Goal: Task Accomplishment & Management: Manage account settings

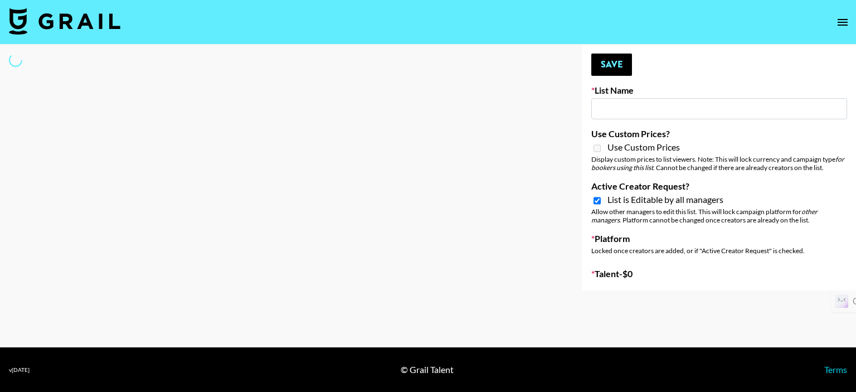
type input "Deebaby Song Promo"
checkbox input "true"
select select "Song"
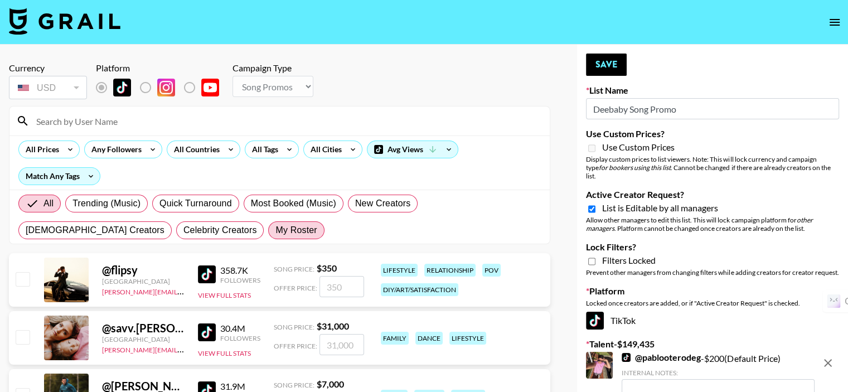
click at [275, 230] on span "My Roster" at bounding box center [295, 230] width 41 height 13
click at [275, 230] on input "My Roster" at bounding box center [275, 230] width 0 height 0
radio input "true"
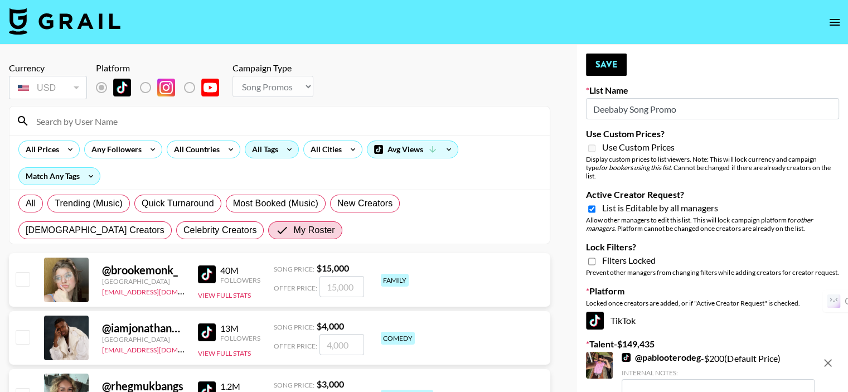
click at [270, 150] on div "All Tags" at bounding box center [262, 149] width 35 height 17
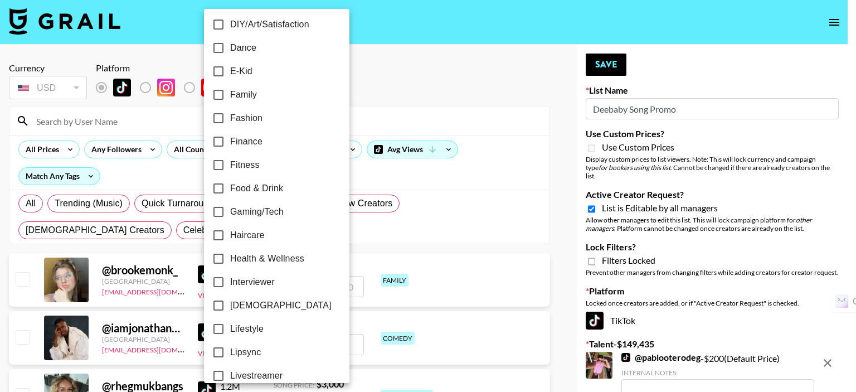
scroll to position [335, 0]
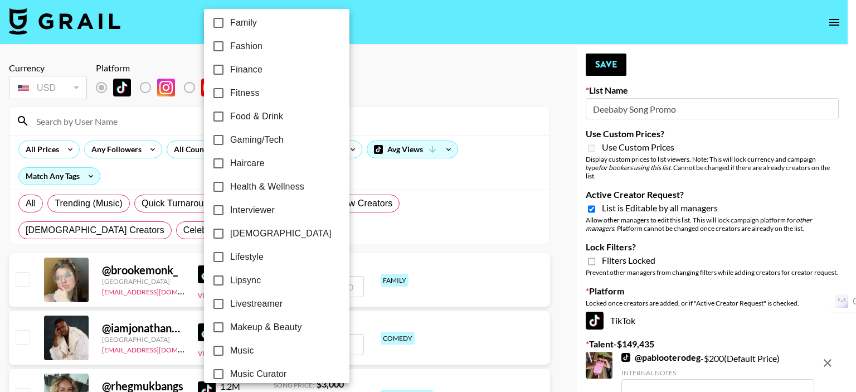
click at [215, 281] on input "Lipsync" at bounding box center [218, 280] width 23 height 23
checkbox input "true"
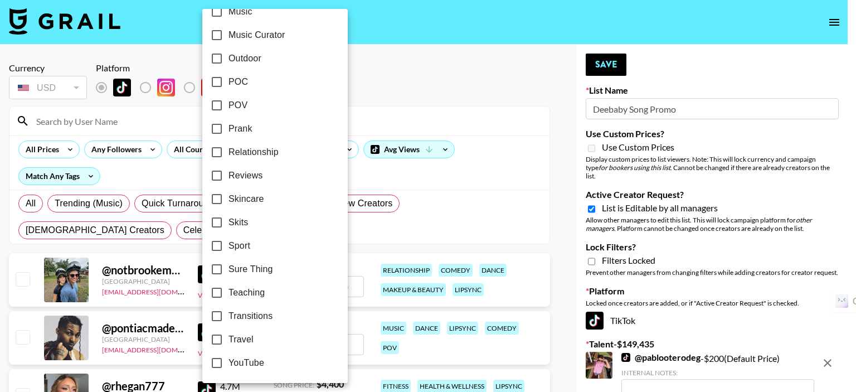
scroll to position [618, 0]
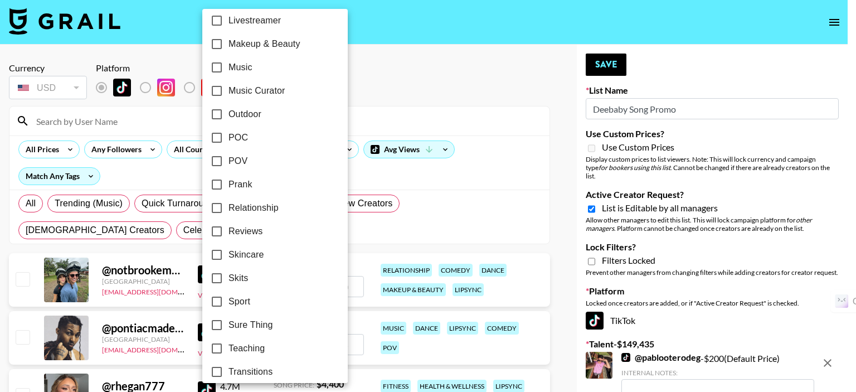
click at [218, 164] on input "POV" at bounding box center [216, 160] width 23 height 23
drag, startPoint x: 218, startPoint y: 164, endPoint x: 228, endPoint y: 158, distance: 11.8
click at [218, 164] on input "POV" at bounding box center [216, 160] width 23 height 23
click at [215, 160] on input "POV" at bounding box center [216, 160] width 23 height 23
checkbox input "true"
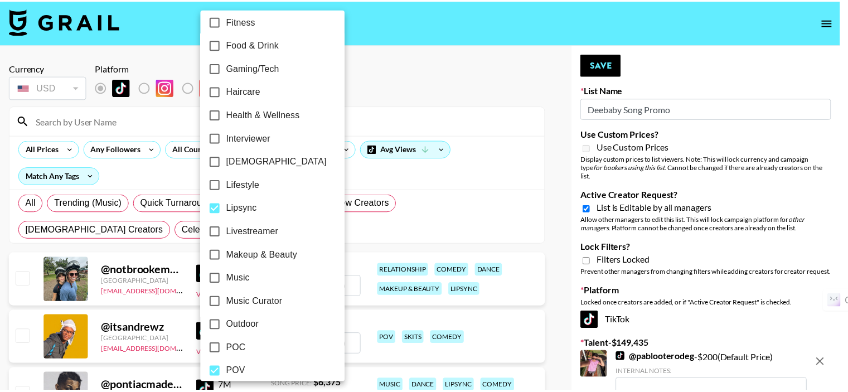
scroll to position [395, 0]
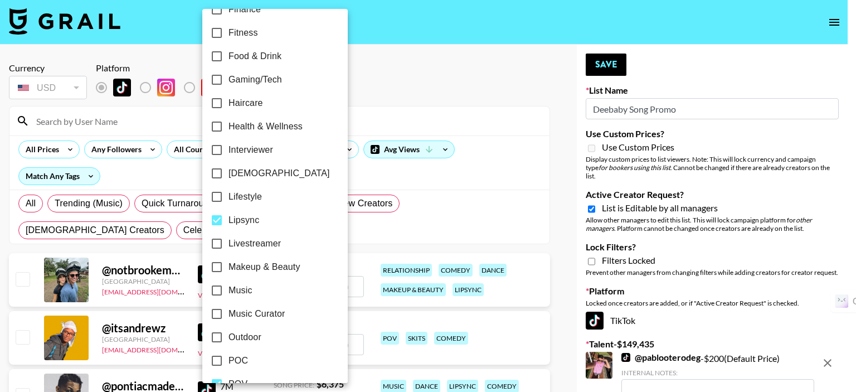
click at [432, 71] on div at bounding box center [428, 196] width 856 height 392
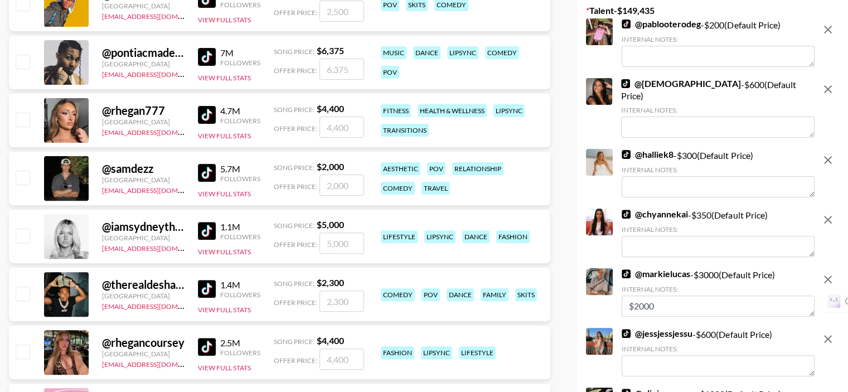
scroll to position [335, 0]
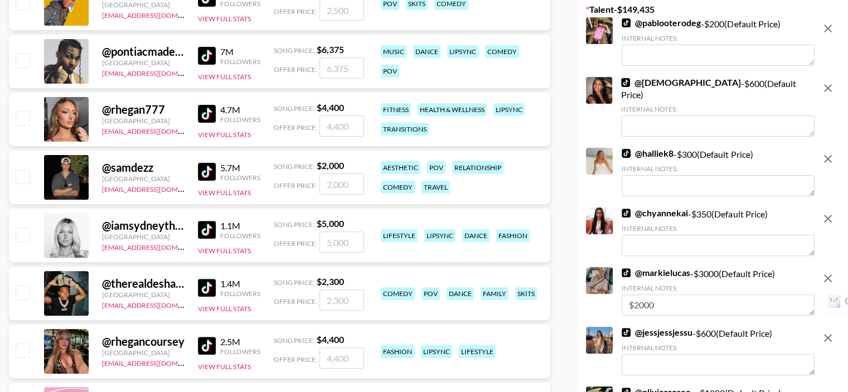
click at [24, 227] on input "checkbox" at bounding box center [22, 233] width 13 height 13
checkbox input "true"
type input "5000"
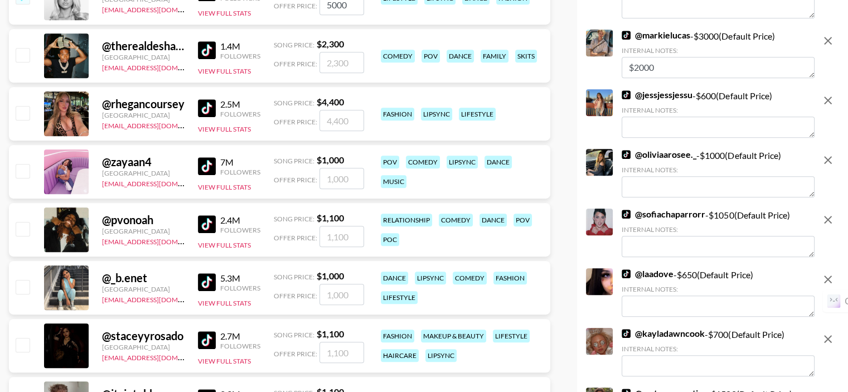
scroll to position [613, 0]
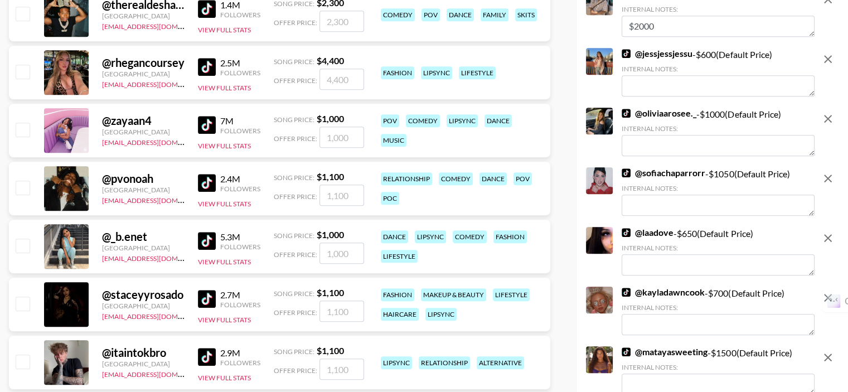
click at [25, 239] on input "checkbox" at bounding box center [22, 245] width 13 height 13
checkbox input "true"
type input "1000"
click at [25, 297] on input "checkbox" at bounding box center [22, 303] width 13 height 13
checkbox input "true"
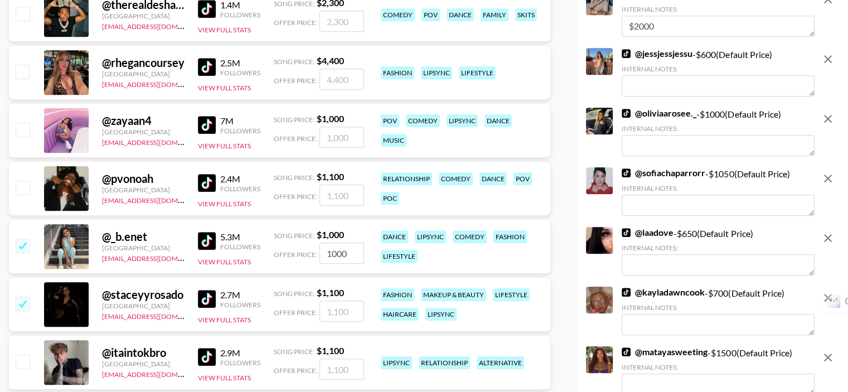
type input "1100"
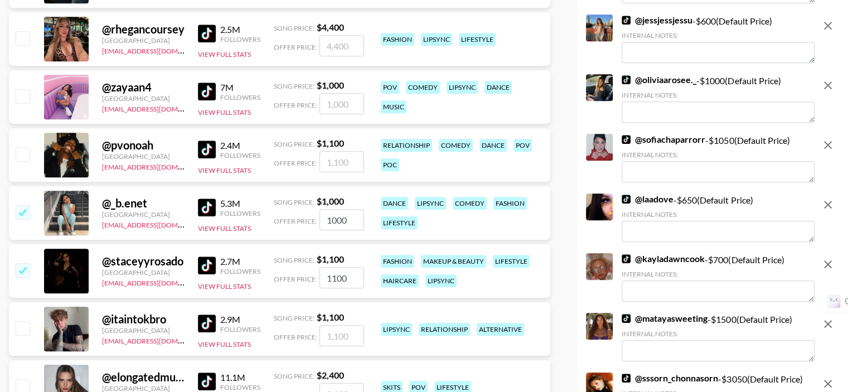
scroll to position [836, 0]
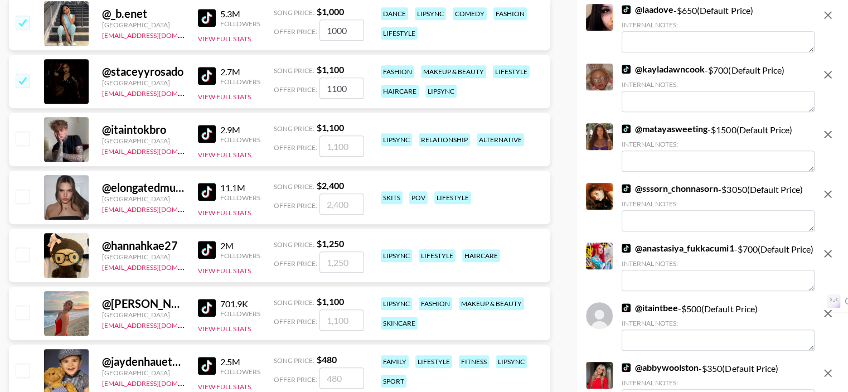
click at [21, 190] on input "checkbox" at bounding box center [22, 196] width 13 height 13
checkbox input "true"
type input "2400"
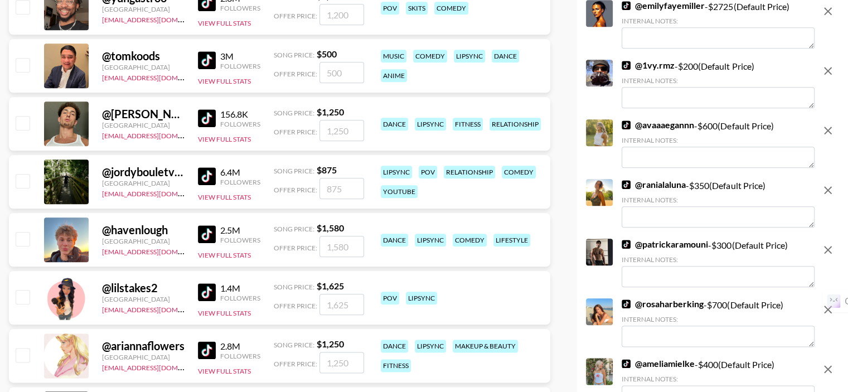
scroll to position [1282, 0]
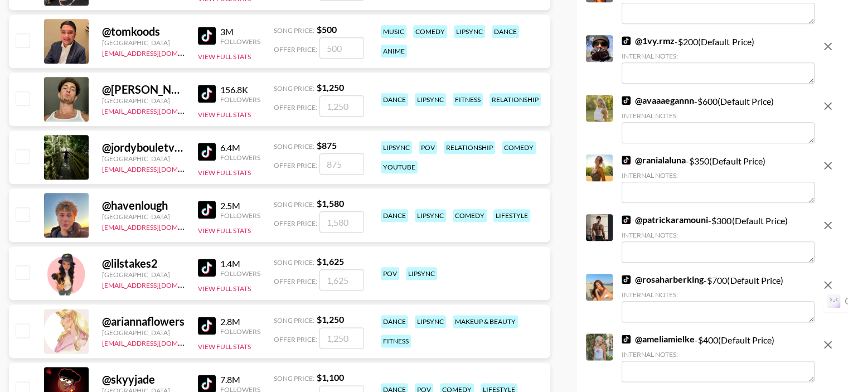
click at [25, 265] on input "checkbox" at bounding box center [22, 271] width 13 height 13
checkbox input "true"
type input "1625"
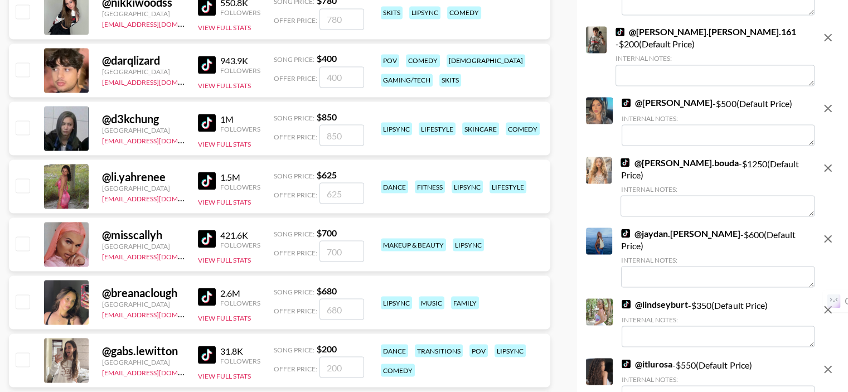
scroll to position [2063, 0]
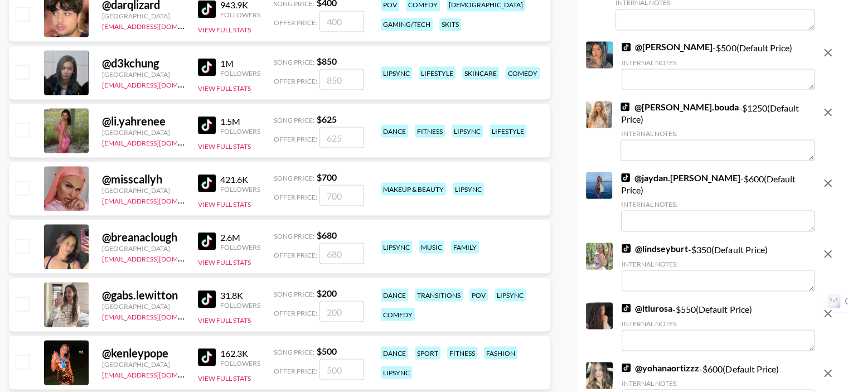
click at [21, 297] on input "checkbox" at bounding box center [22, 303] width 13 height 13
checkbox input "true"
type input "200"
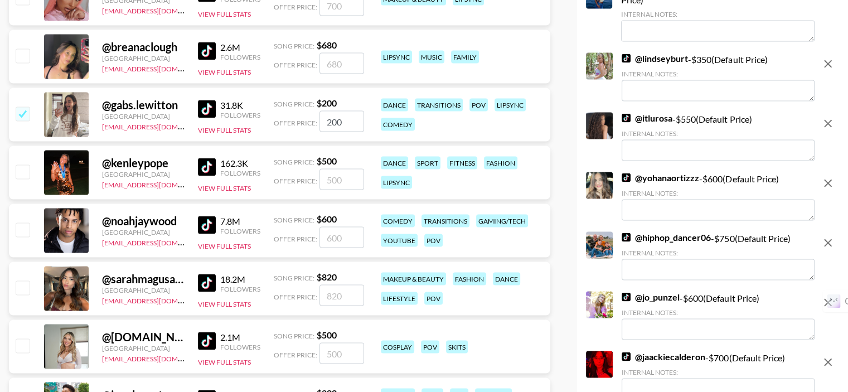
scroll to position [2342, 0]
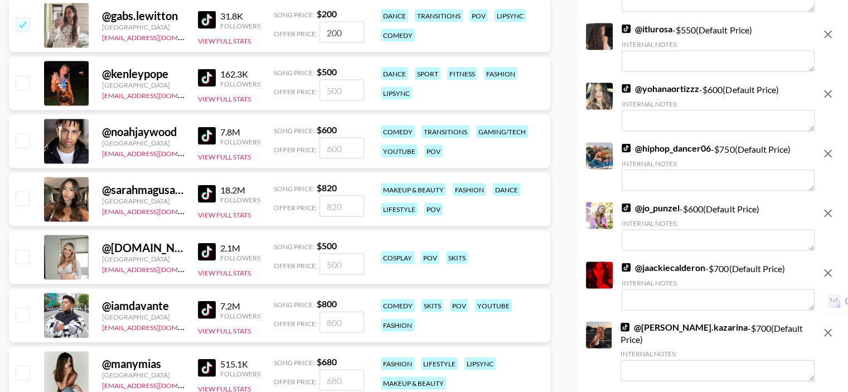
click at [23, 192] on input "checkbox" at bounding box center [22, 198] width 13 height 13
checkbox input "true"
type input "820"
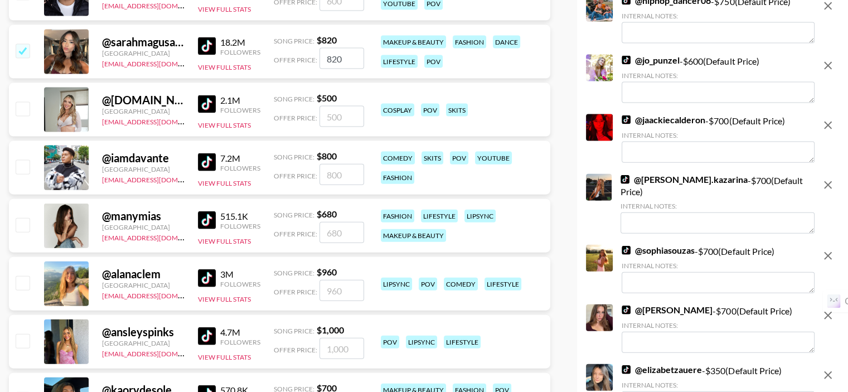
scroll to position [2509, 0]
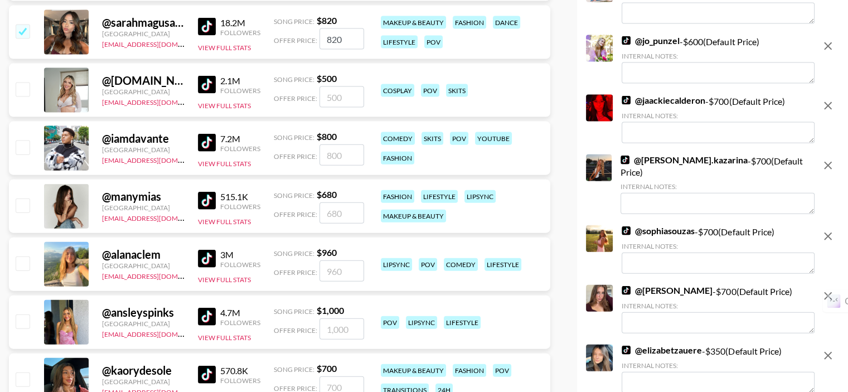
click at [28, 256] on input "checkbox" at bounding box center [22, 262] width 13 height 13
checkbox input "true"
type input "960"
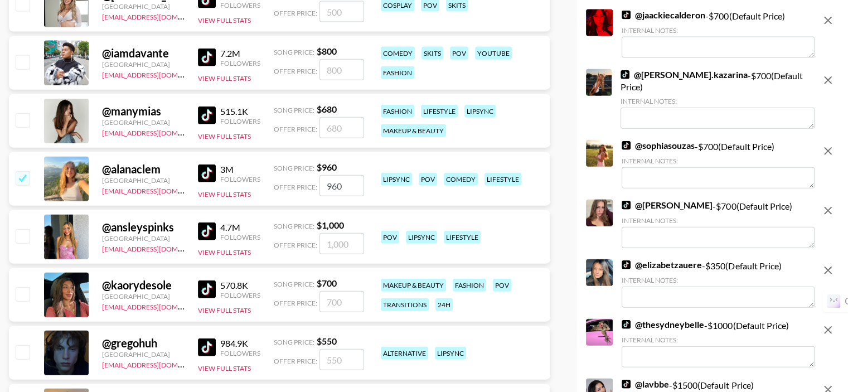
scroll to position [2621, 0]
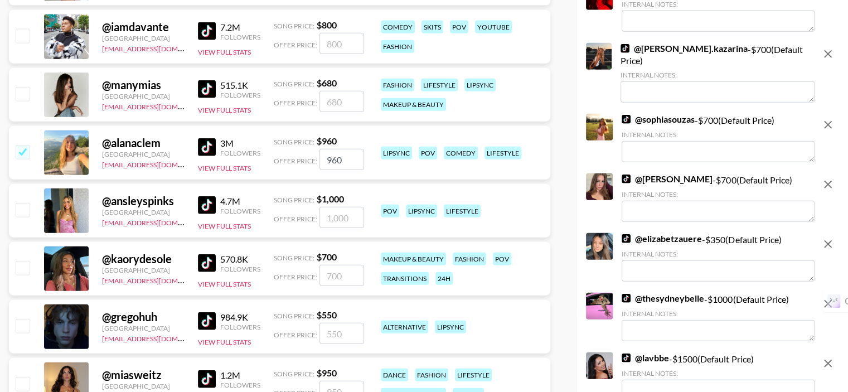
click at [22, 203] on input "checkbox" at bounding box center [22, 209] width 13 height 13
checkbox input "true"
type input "1000"
click at [19, 261] on input "checkbox" at bounding box center [22, 267] width 13 height 13
checkbox input "true"
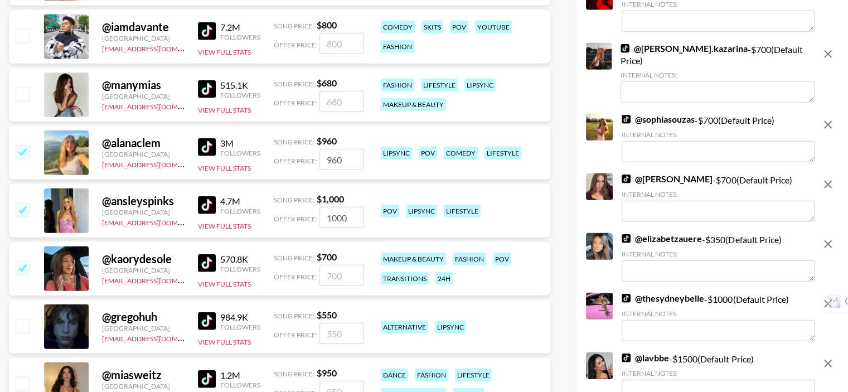
type input "700"
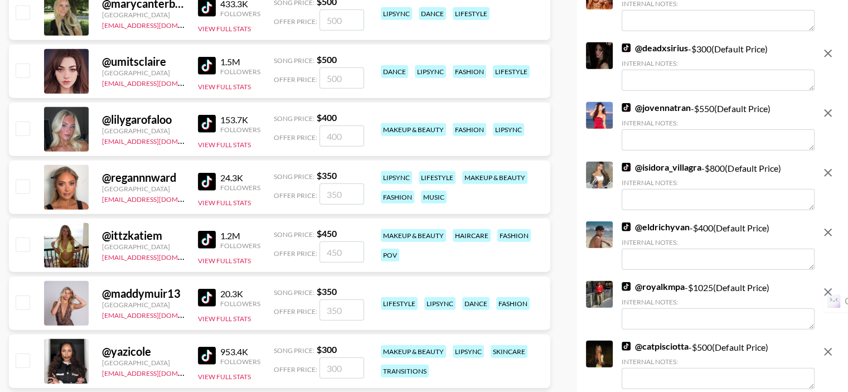
scroll to position [3067, 0]
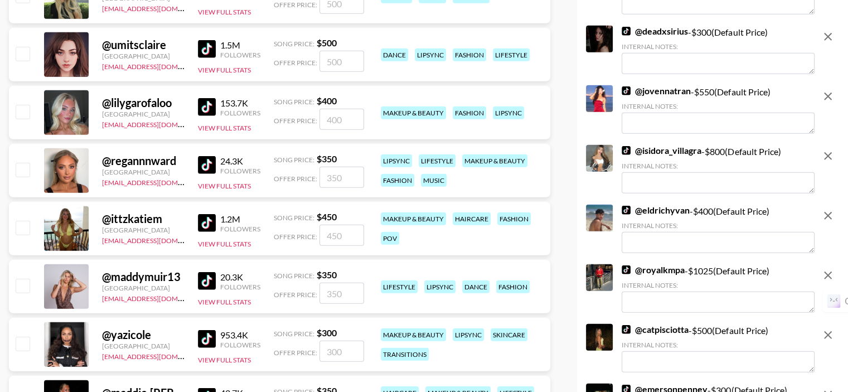
click at [21, 221] on input "checkbox" at bounding box center [22, 227] width 13 height 13
checkbox input "true"
type input "450"
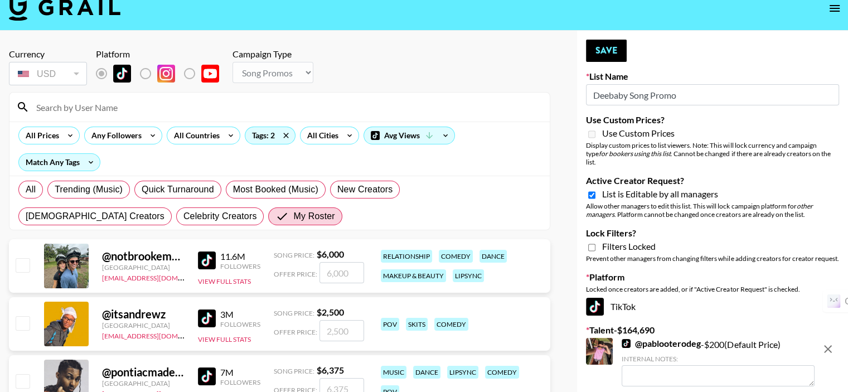
scroll to position [0, 0]
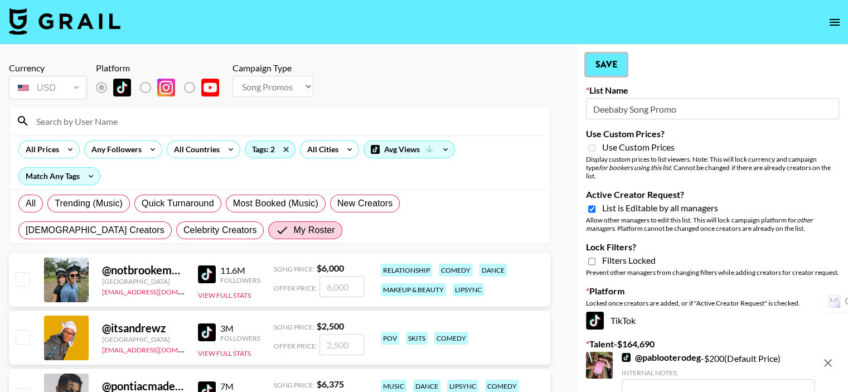
click at [594, 72] on button "Save" at bounding box center [606, 65] width 41 height 22
